Goal: Information Seeking & Learning: Understand process/instructions

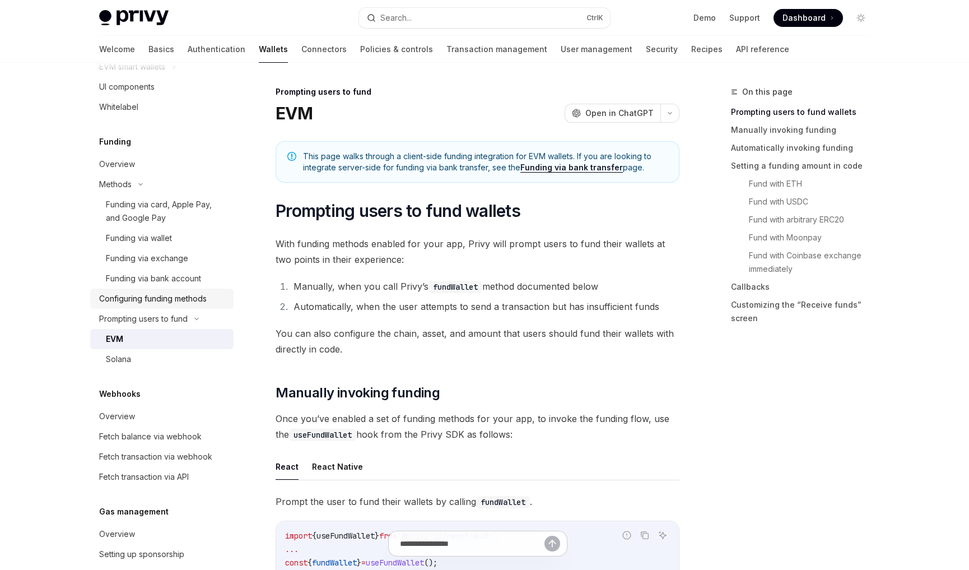
click at [146, 296] on div "Configuring funding methods" at bounding box center [153, 298] width 108 height 13
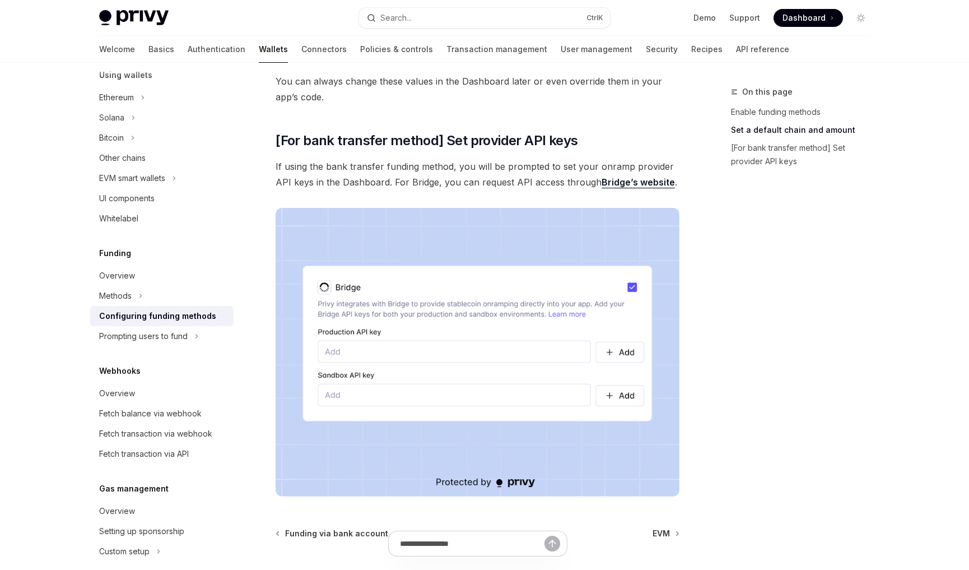
scroll to position [795, 0]
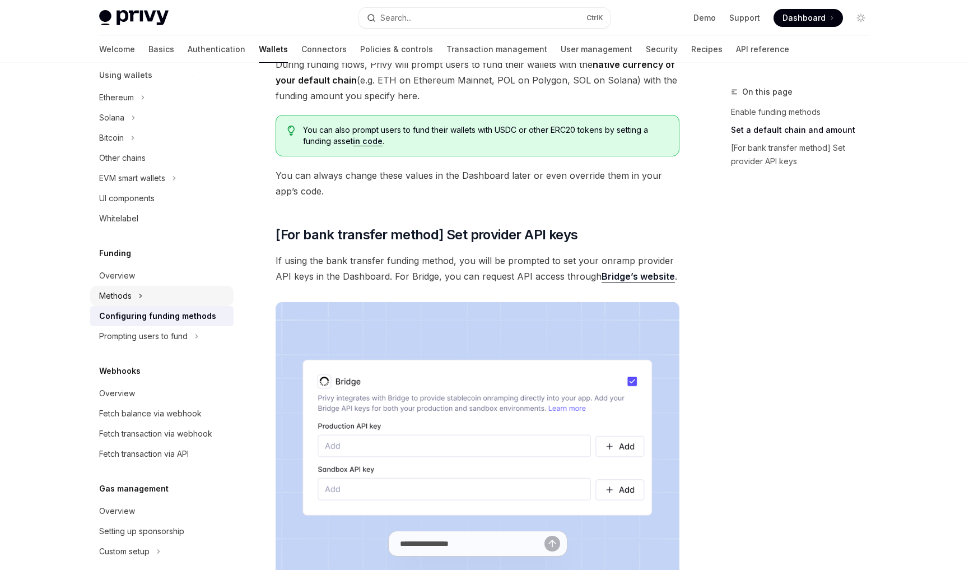
click at [131, 295] on div "Methods" at bounding box center [115, 295] width 32 height 13
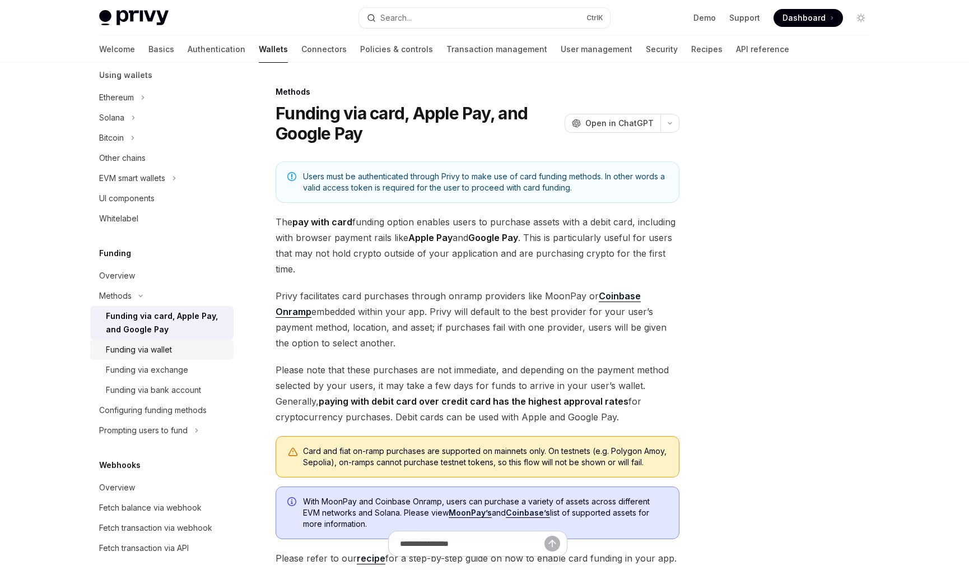
click at [168, 352] on div "Funding via wallet" at bounding box center [139, 349] width 66 height 13
type textarea "*"
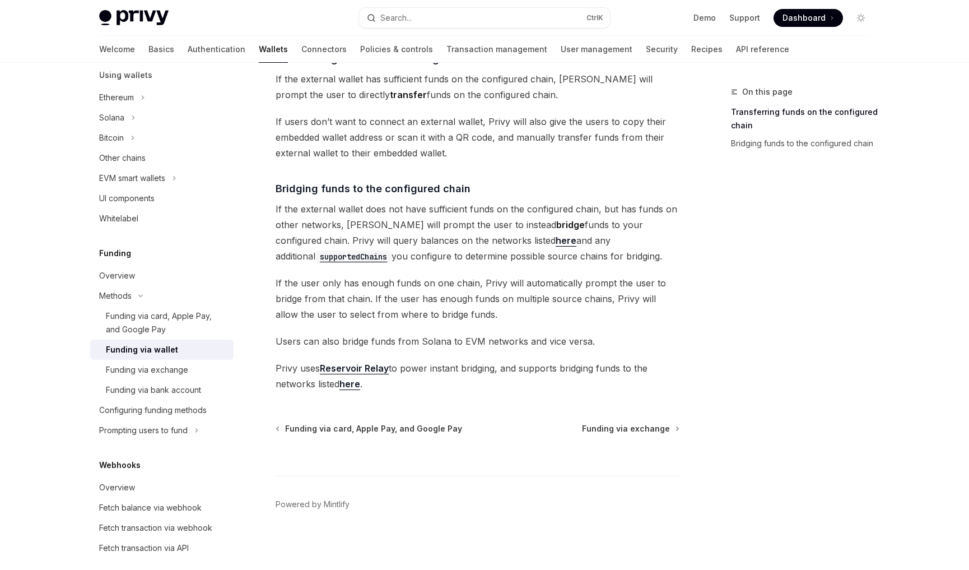
scroll to position [289, 0]
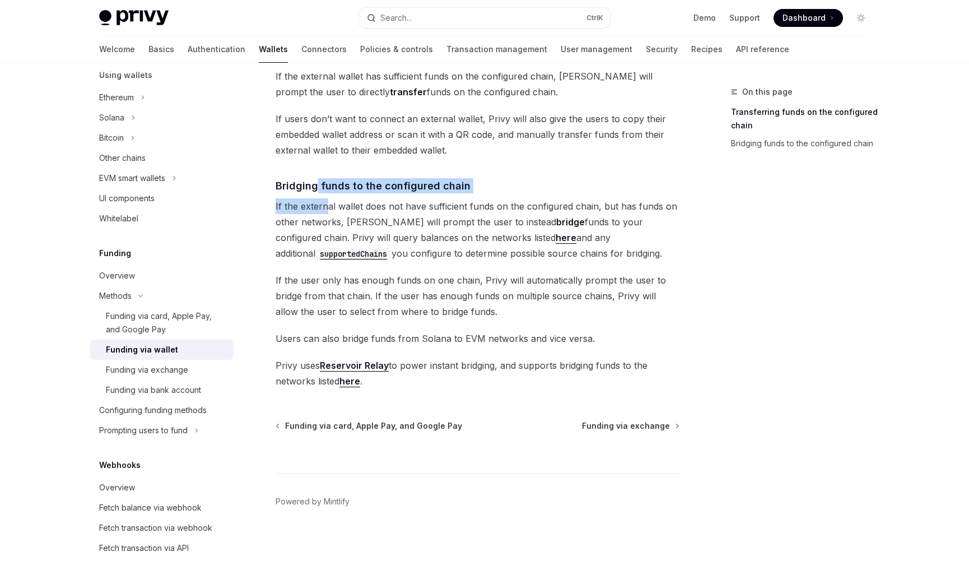
drag, startPoint x: 317, startPoint y: 183, endPoint x: 328, endPoint y: 205, distance: 24.6
click at [327, 206] on div "**********" at bounding box center [478, 120] width 404 height 537
click at [345, 217] on span "If the external wallet does not have sufficient funds on the configured chain, …" at bounding box center [478, 229] width 404 height 63
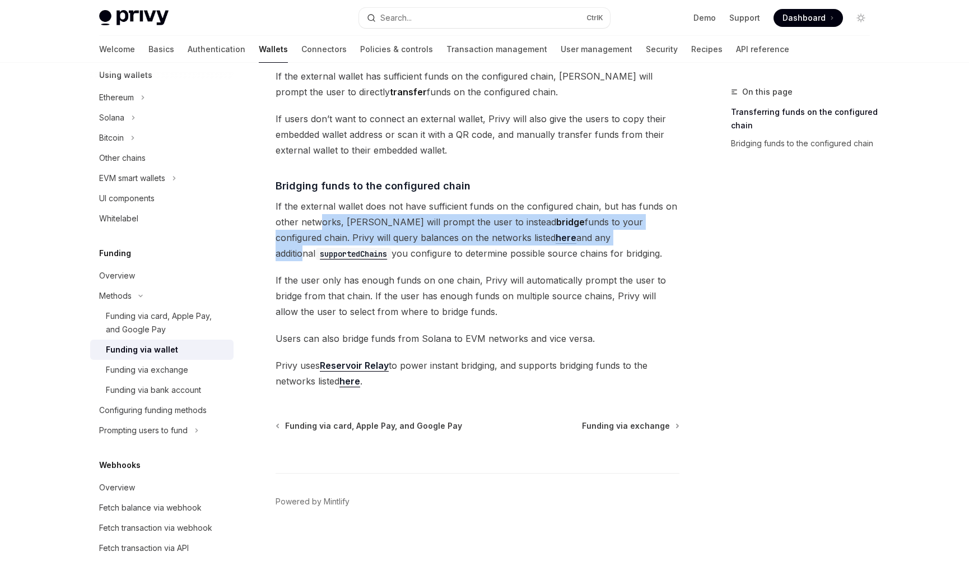
drag, startPoint x: 323, startPoint y: 224, endPoint x: 564, endPoint y: 233, distance: 240.5
click at [564, 233] on span "If the external wallet does not have sufficient funds on the configured chain, …" at bounding box center [478, 229] width 404 height 63
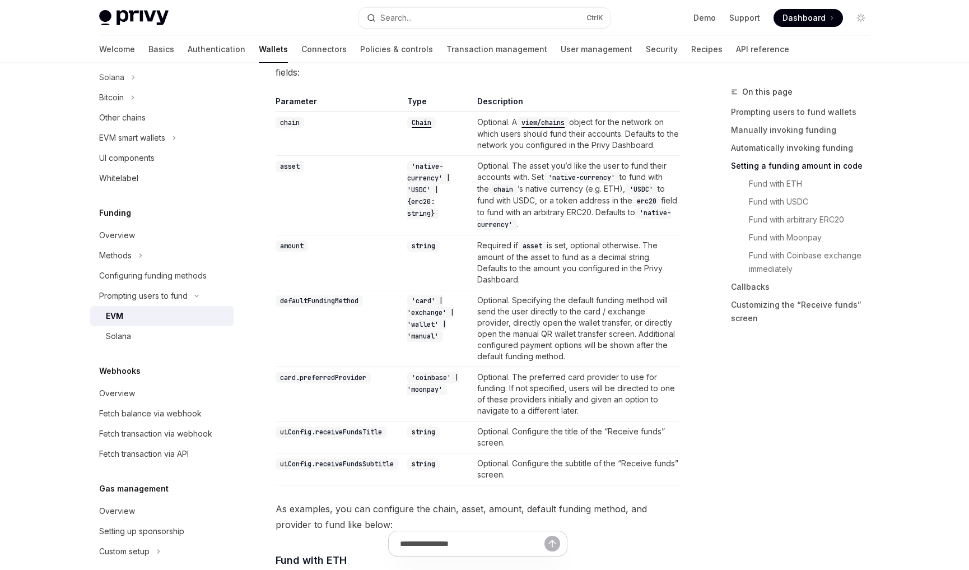
scroll to position [1076, 0]
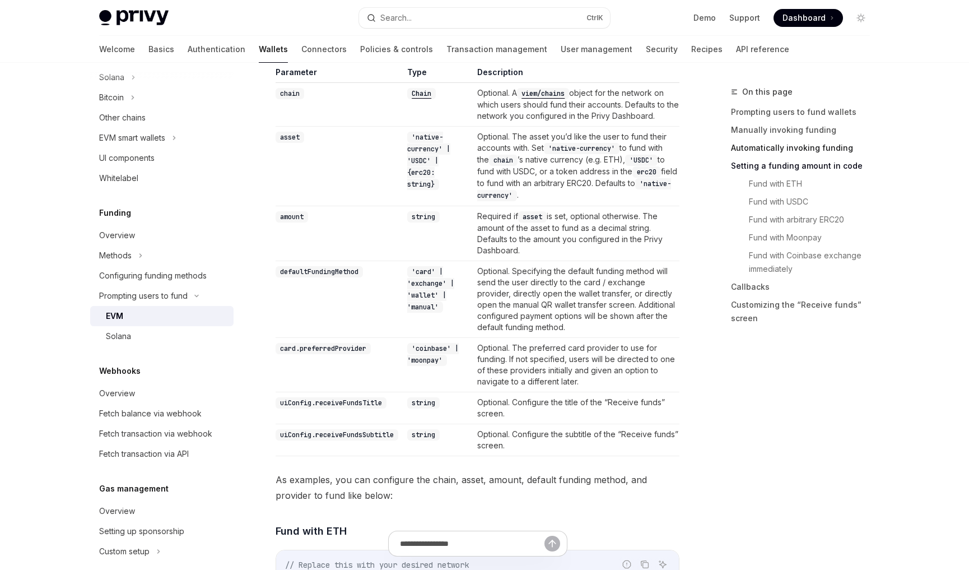
click at [789, 146] on link "Automatically invoking funding" at bounding box center [805, 148] width 148 height 18
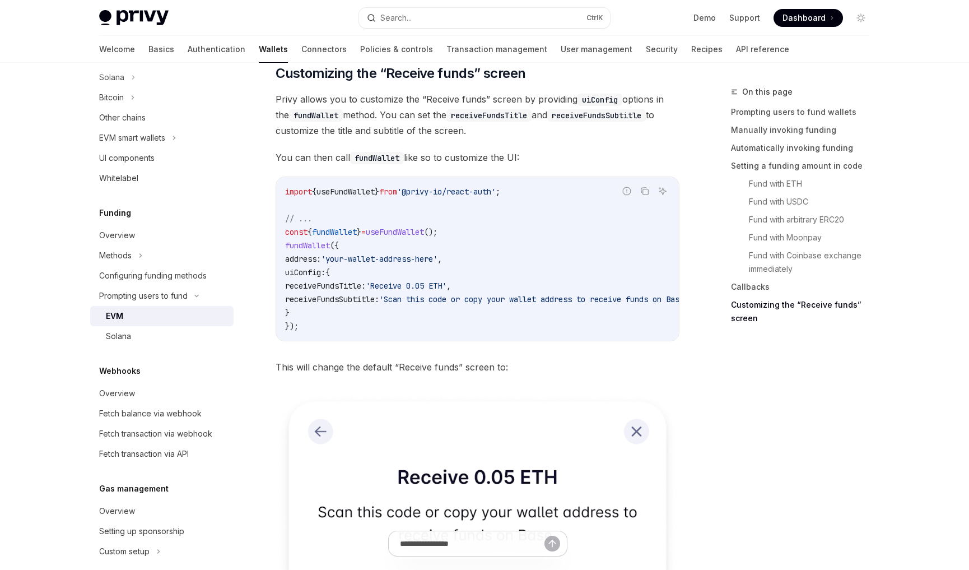
scroll to position [3161, 0]
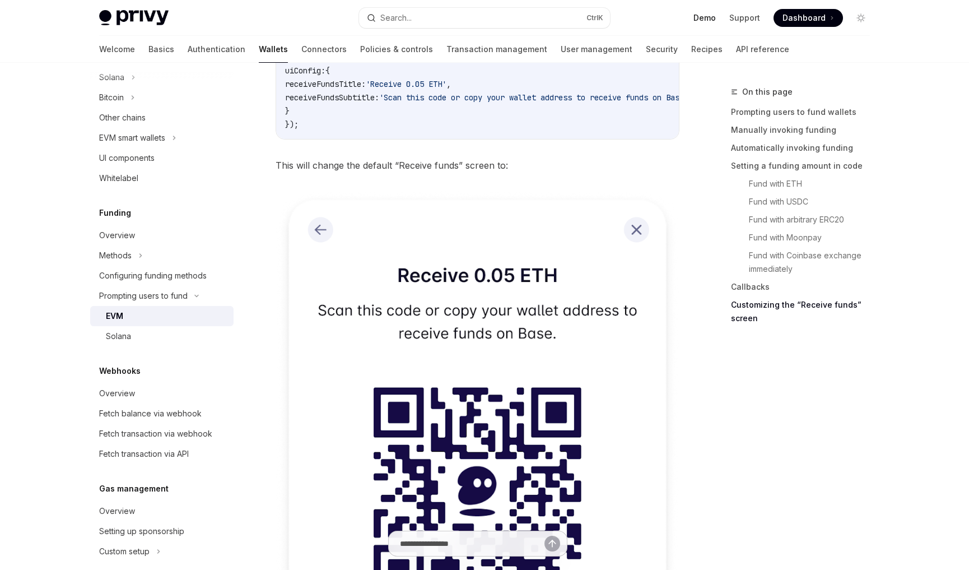
click at [705, 21] on link "Demo" at bounding box center [705, 17] width 22 height 11
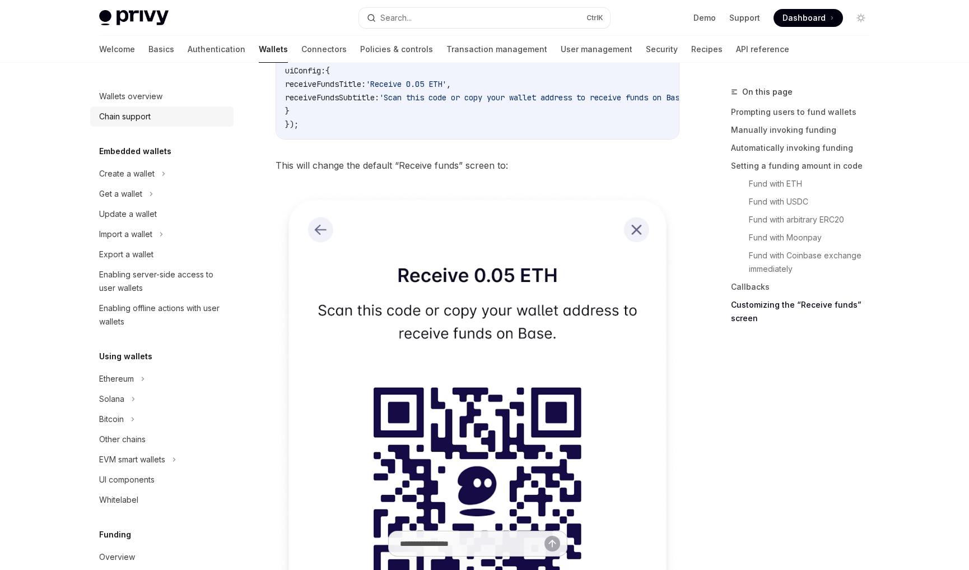
scroll to position [2758, 0]
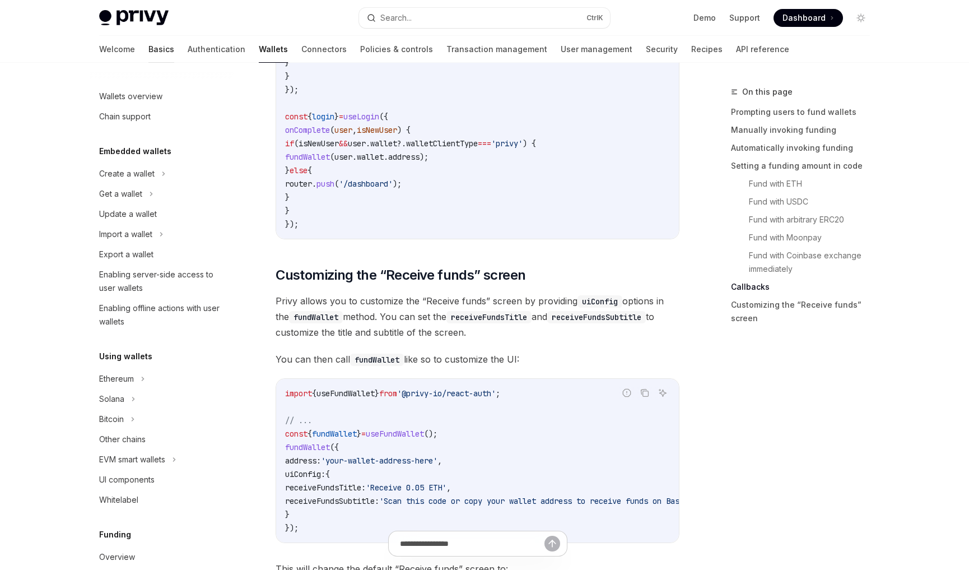
click at [148, 52] on link "Basics" at bounding box center [161, 49] width 26 height 27
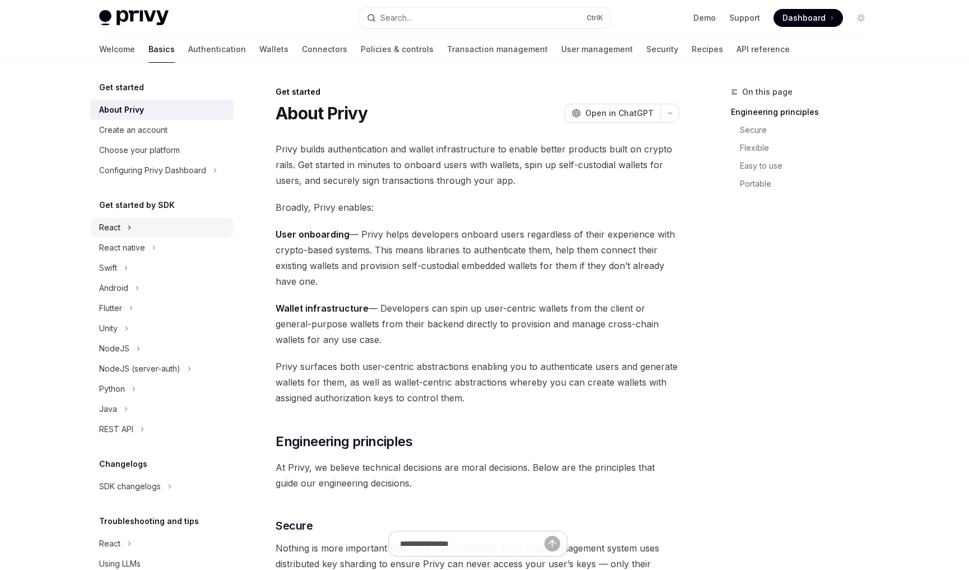
click at [127, 225] on icon at bounding box center [129, 227] width 4 height 13
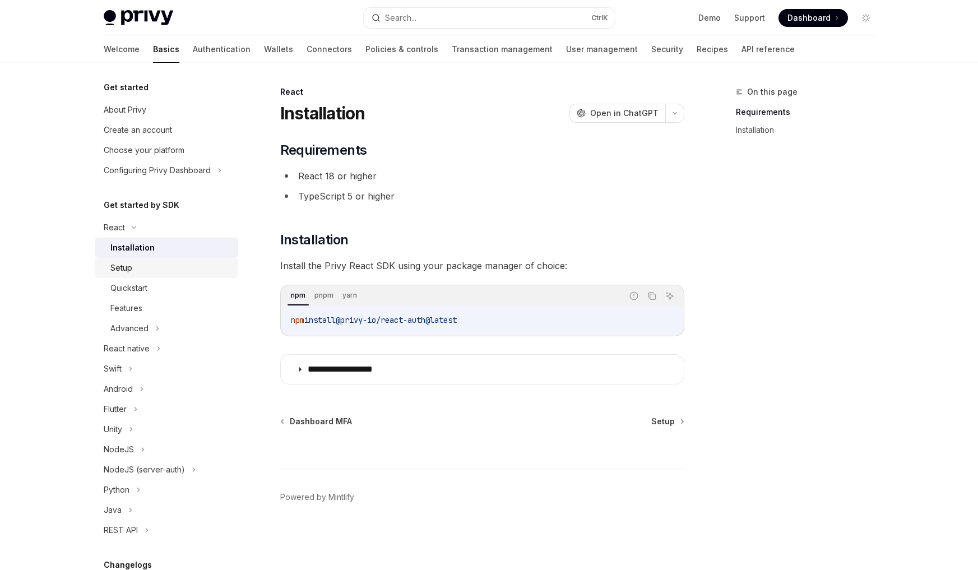
click at [137, 274] on div "Setup" at bounding box center [170, 267] width 121 height 13
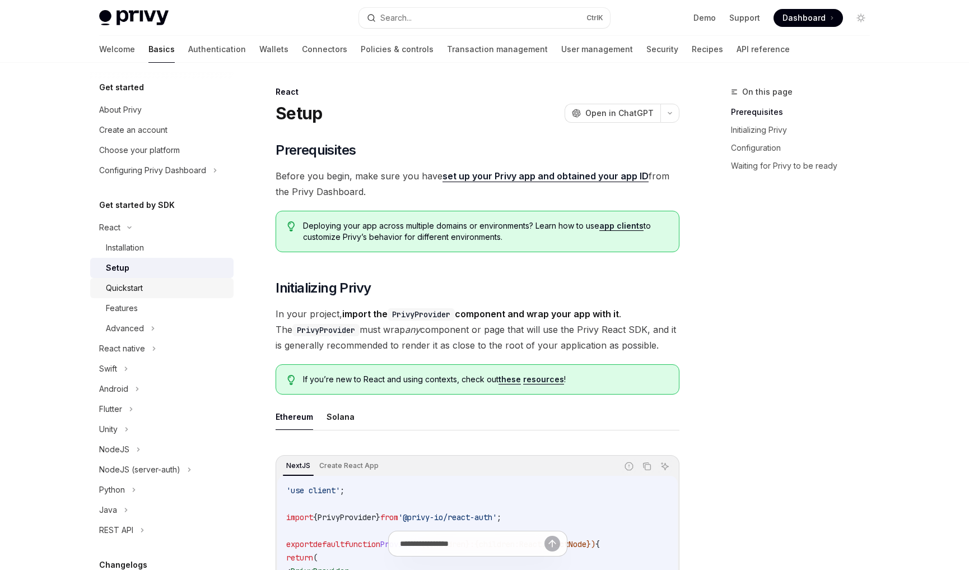
click at [141, 287] on div "Quickstart" at bounding box center [124, 287] width 37 height 13
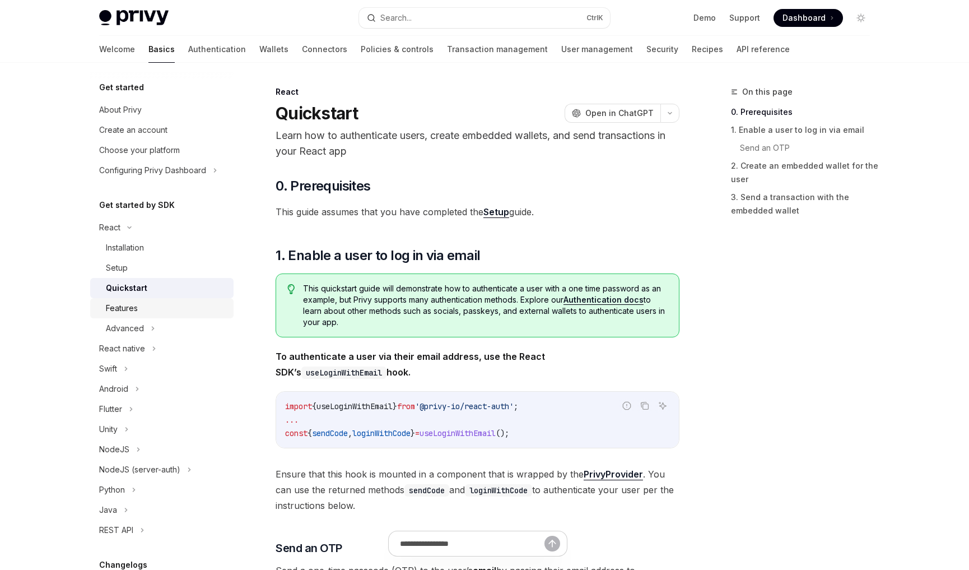
click at [146, 313] on div "Features" at bounding box center [166, 307] width 121 height 13
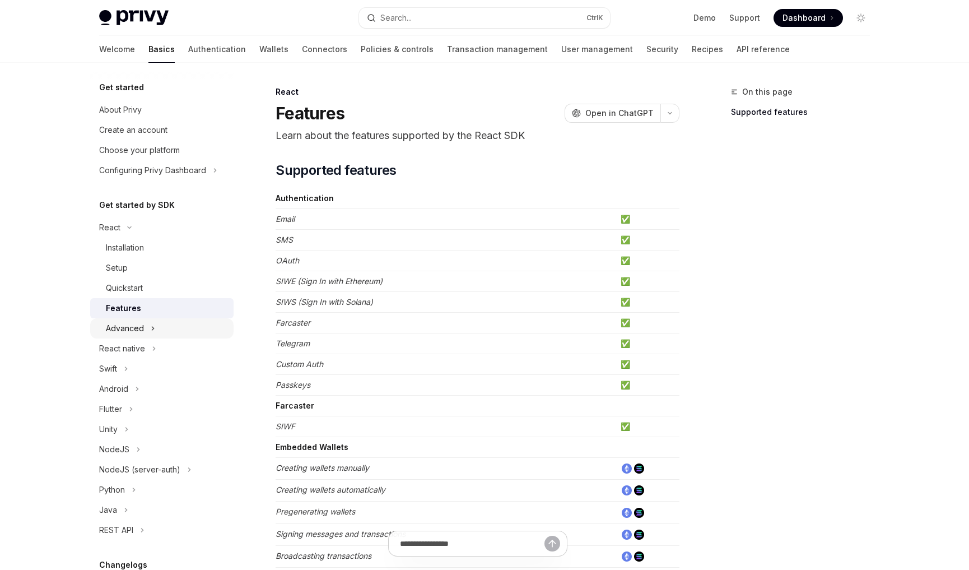
click at [144, 324] on div "Advanced" at bounding box center [161, 328] width 143 height 20
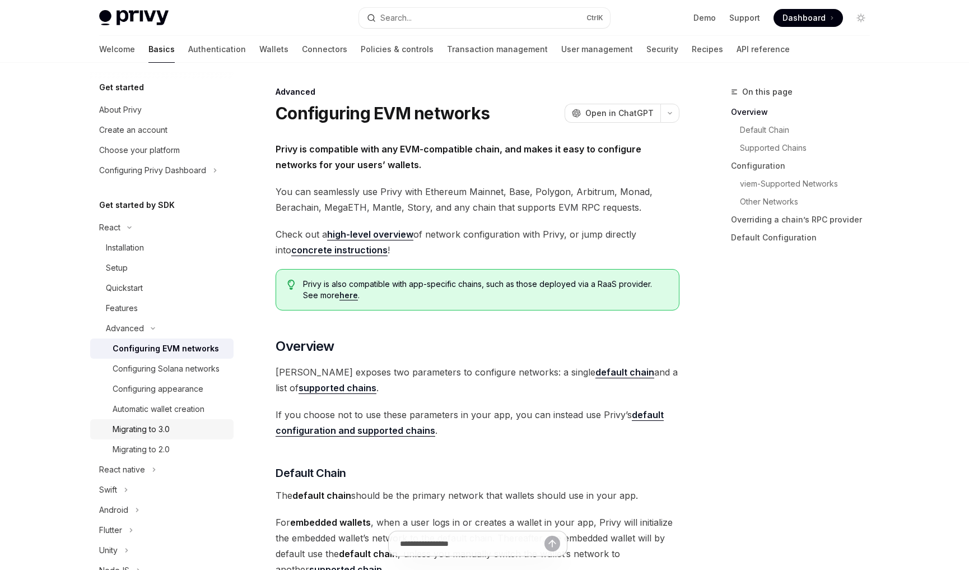
click at [169, 436] on div "Migrating to 3.0" at bounding box center [141, 428] width 57 height 13
type textarea "*"
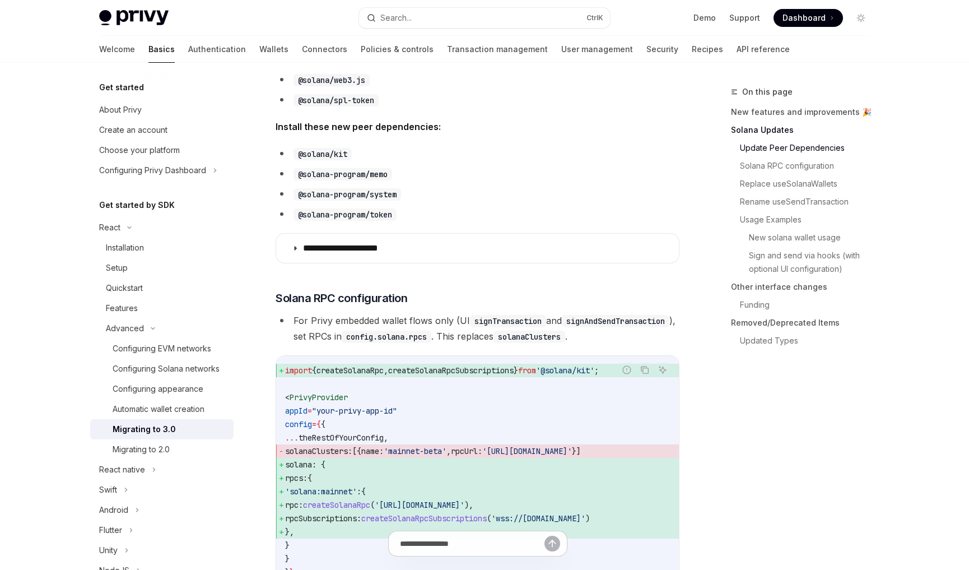
scroll to position [538, 0]
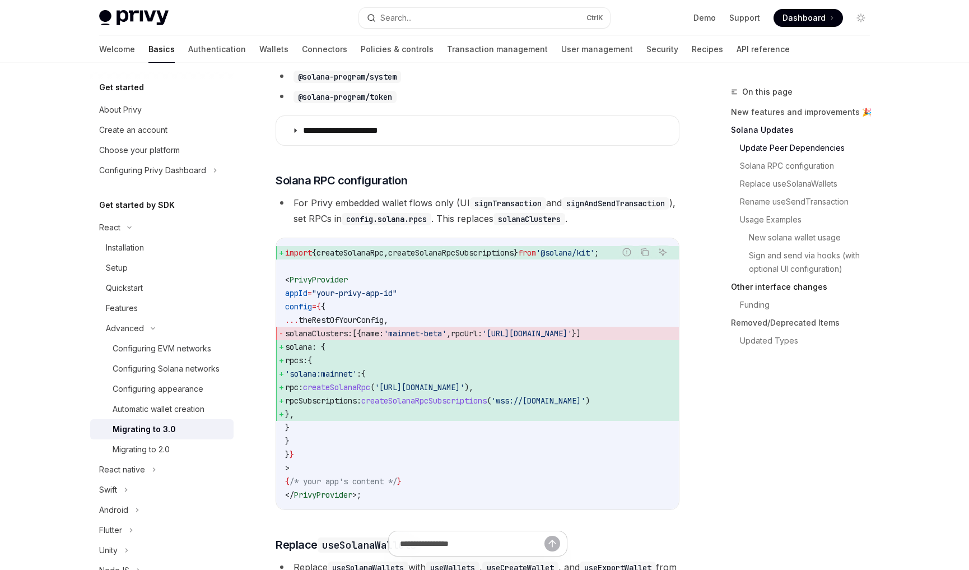
click at [750, 289] on link "Other interface changes" at bounding box center [805, 287] width 148 height 18
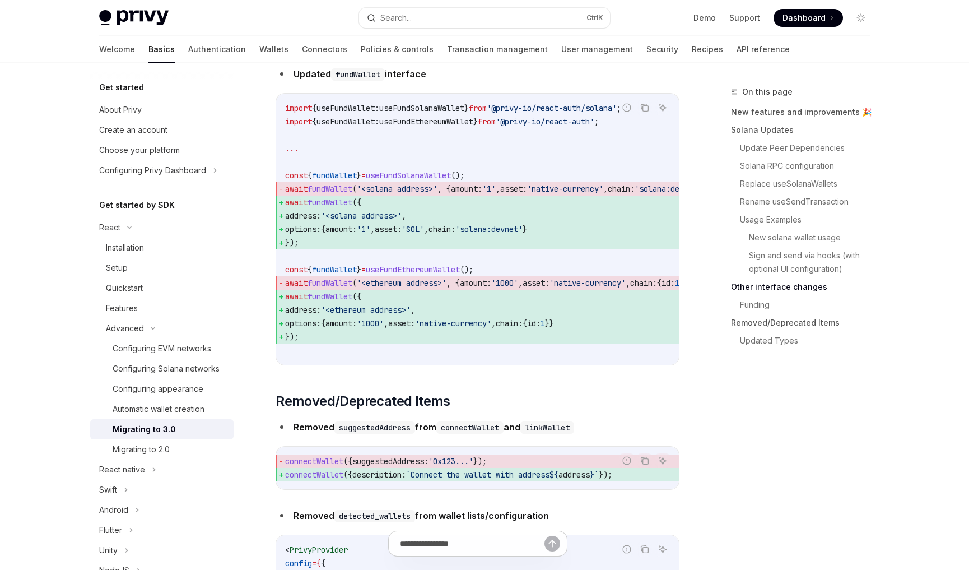
scroll to position [3412, 0]
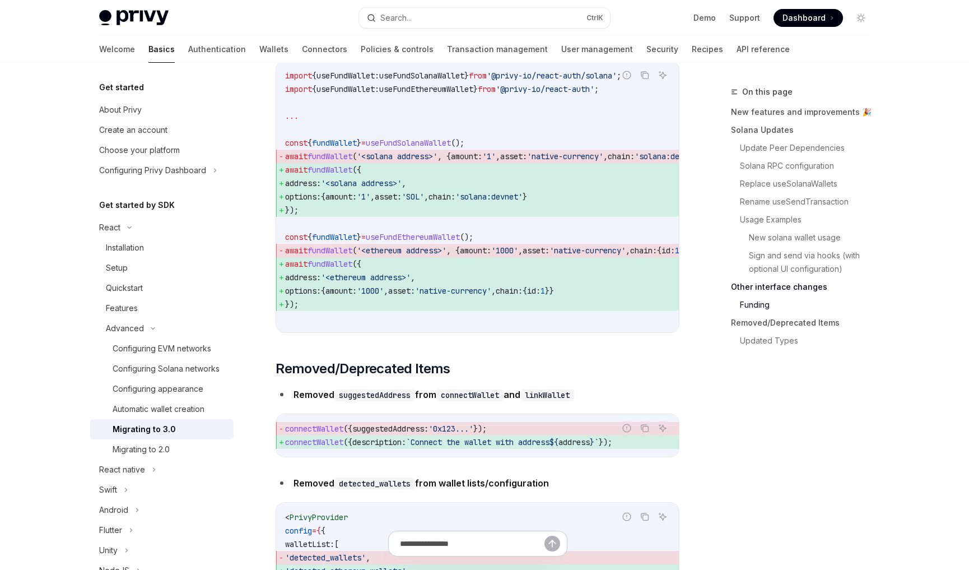
click at [392, 242] on span "useFundEthereumWallet" at bounding box center [413, 237] width 94 height 10
copy span "useFundEthereumWallet"
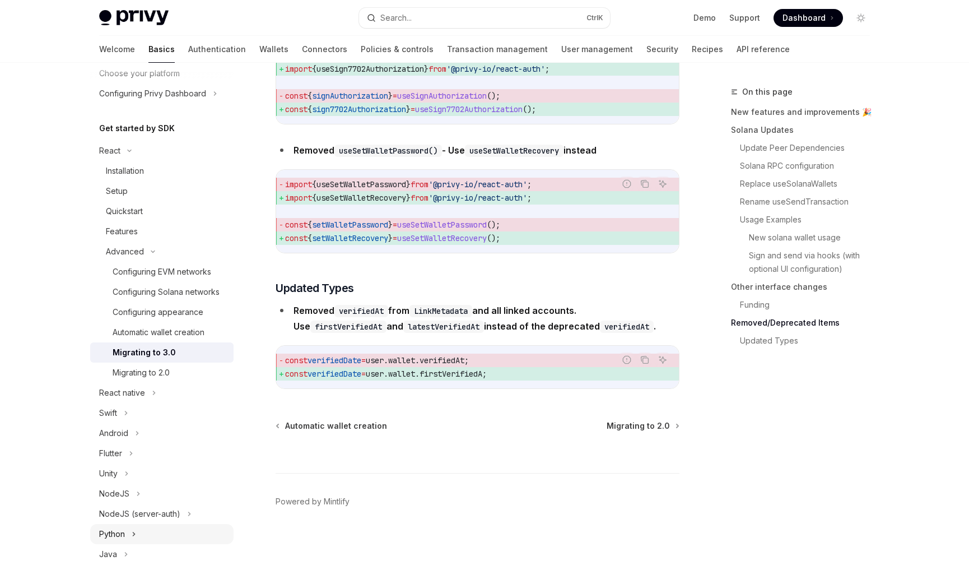
scroll to position [134, 0]
